Goal: Navigation & Orientation: Understand site structure

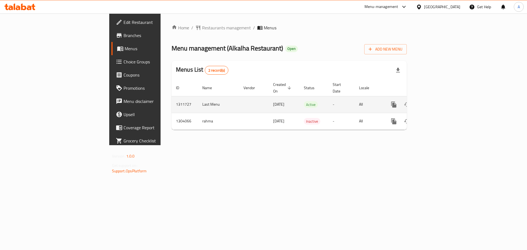
click at [436, 101] on icon "enhanced table" at bounding box center [433, 104] width 7 height 7
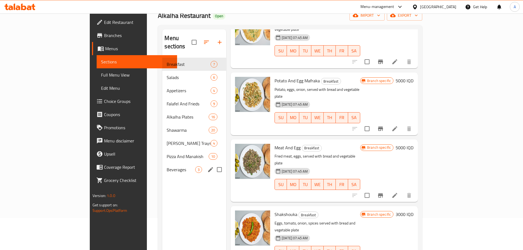
scroll to position [22, 0]
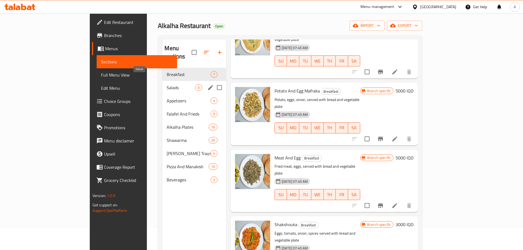
click at [167, 84] on span "Salads" at bounding box center [181, 87] width 29 height 7
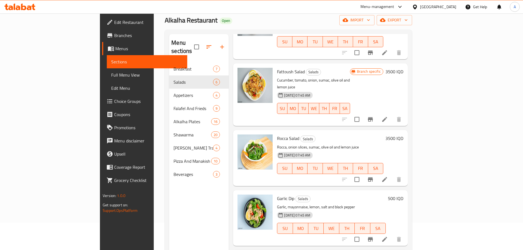
scroll to position [77, 0]
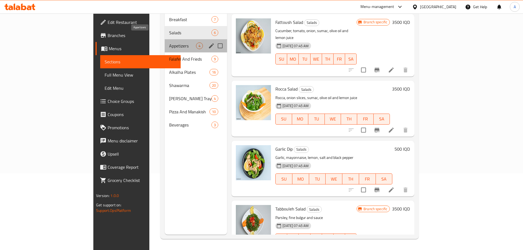
click at [169, 43] on span "Appetizers" at bounding box center [182, 46] width 27 height 7
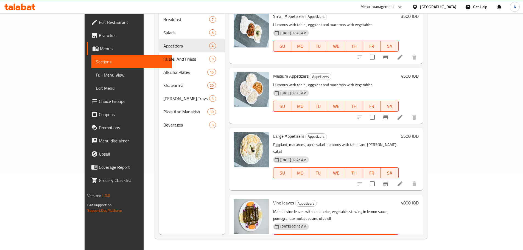
scroll to position [4, 0]
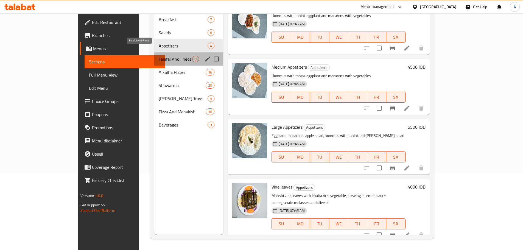
click at [159, 56] on span "Falafel And Frieds" at bounding box center [175, 59] width 33 height 7
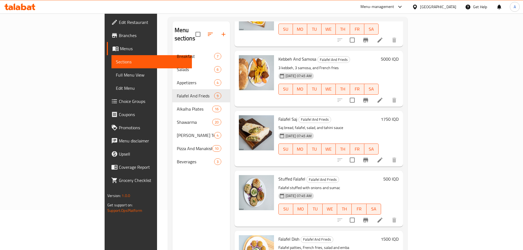
scroll to position [77, 0]
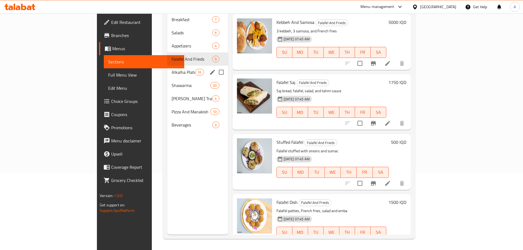
click at [171, 69] on span "Alkalha Plates" at bounding box center [182, 72] width 23 height 7
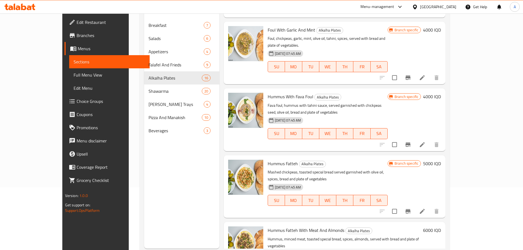
scroll to position [77, 0]
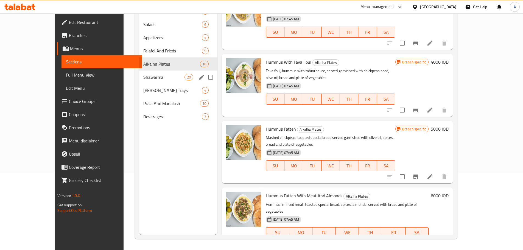
click at [143, 75] on span "Shawarma" at bounding box center [163, 77] width 41 height 7
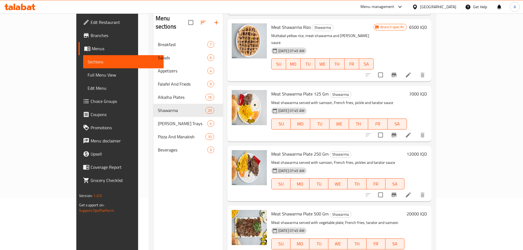
scroll to position [77, 0]
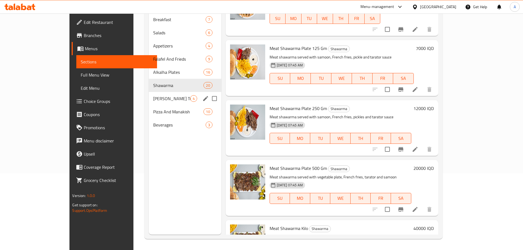
click at [153, 95] on span "[PERSON_NAME] Trays" at bounding box center [171, 98] width 37 height 7
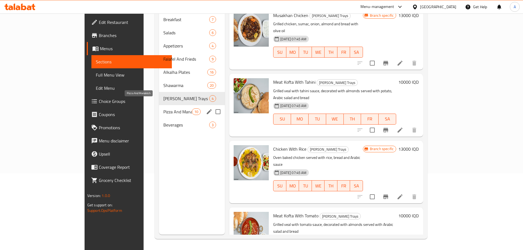
click at [163, 108] on span "Pizza And Manakish" at bounding box center [177, 111] width 29 height 7
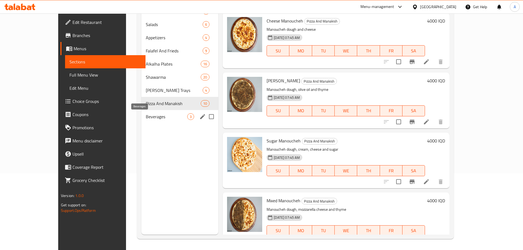
click at [146, 115] on span "Beverages" at bounding box center [166, 116] width 41 height 7
